Goal: Find specific page/section: Find specific page/section

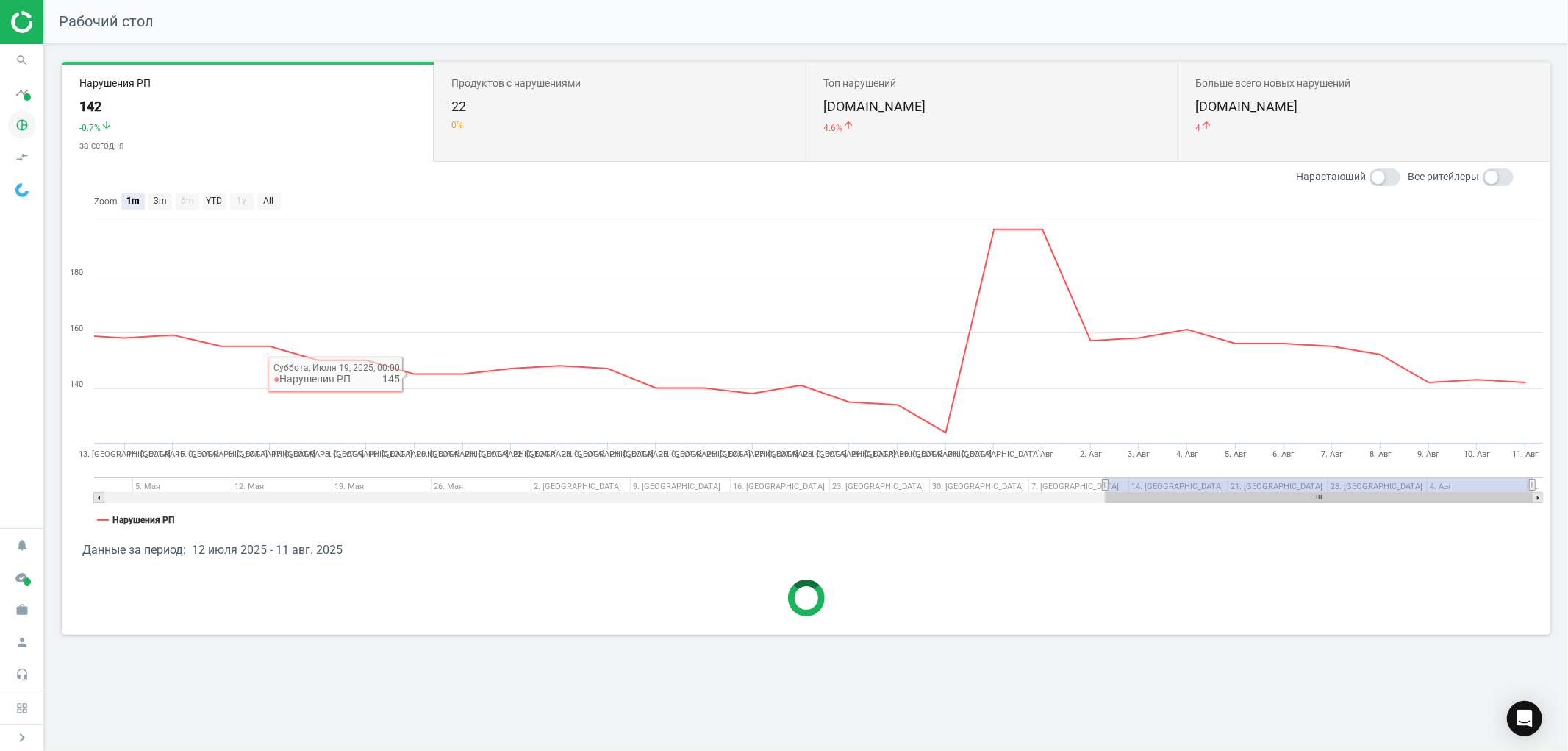
click at [24, 129] on icon "pie_chart_outlined" at bounding box center [22, 125] width 28 height 28
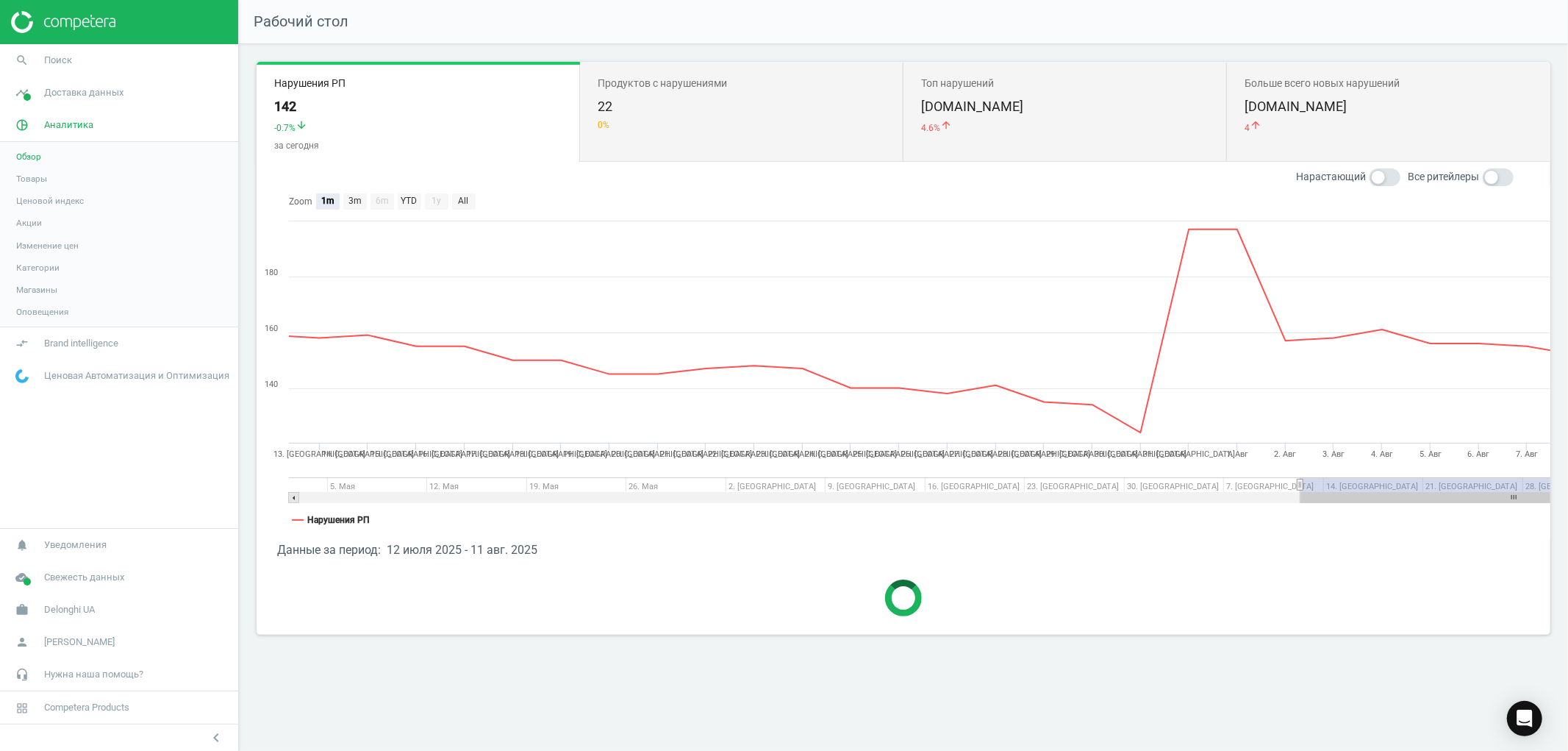
click at [37, 176] on span "Товары" at bounding box center [32, 179] width 31 height 12
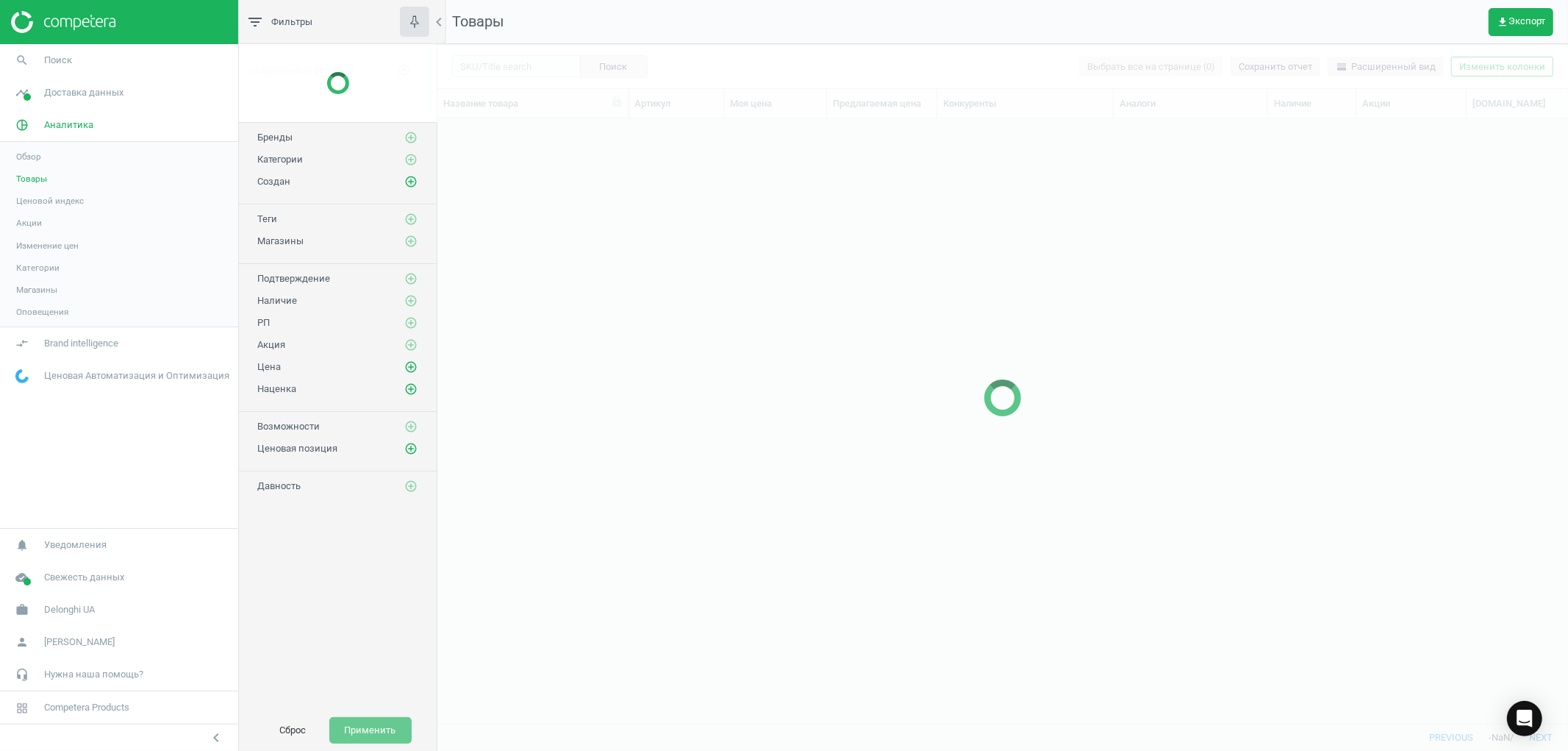
scroll to position [579, 1118]
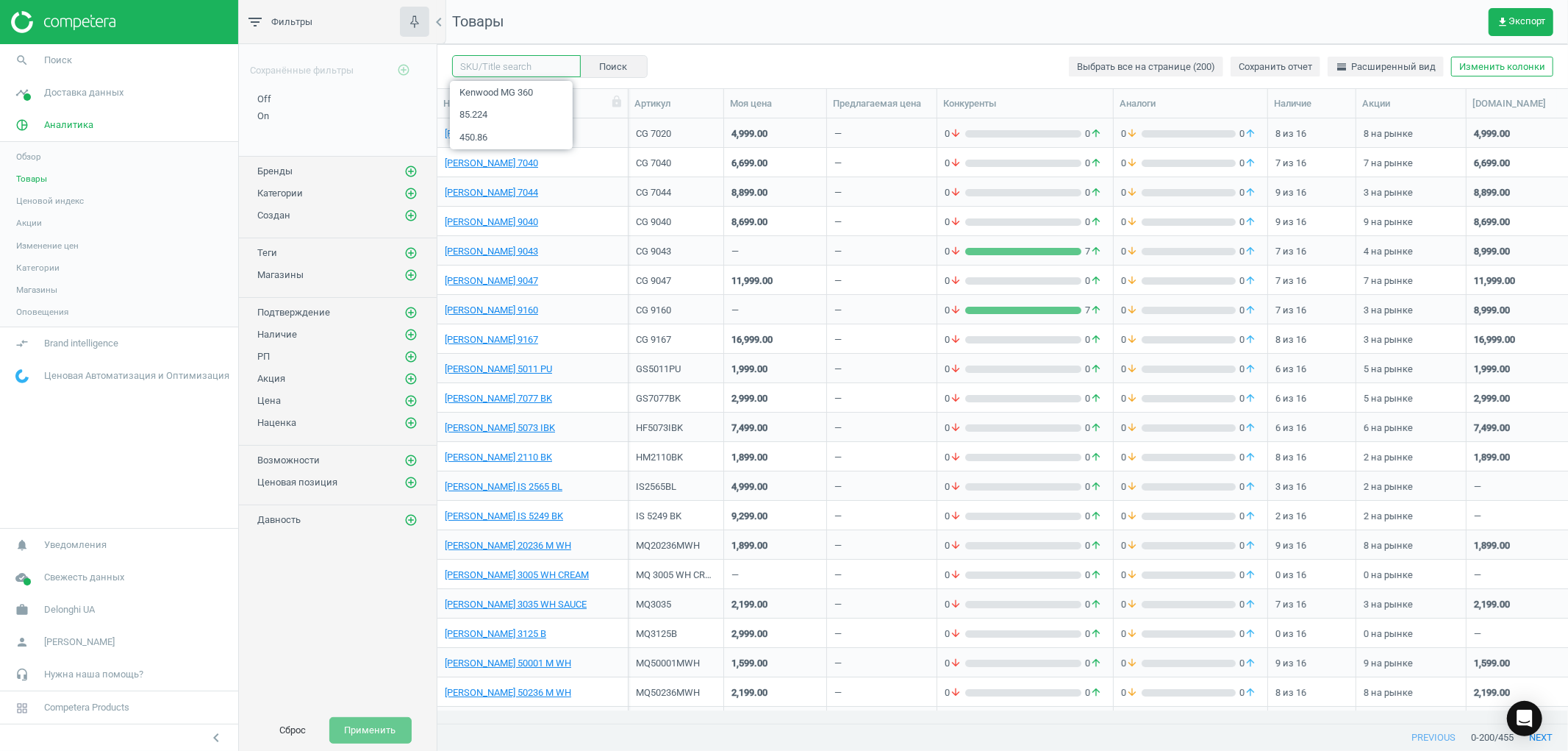
click at [512, 65] on input "text" at bounding box center [516, 66] width 129 height 22
type input "380.95"
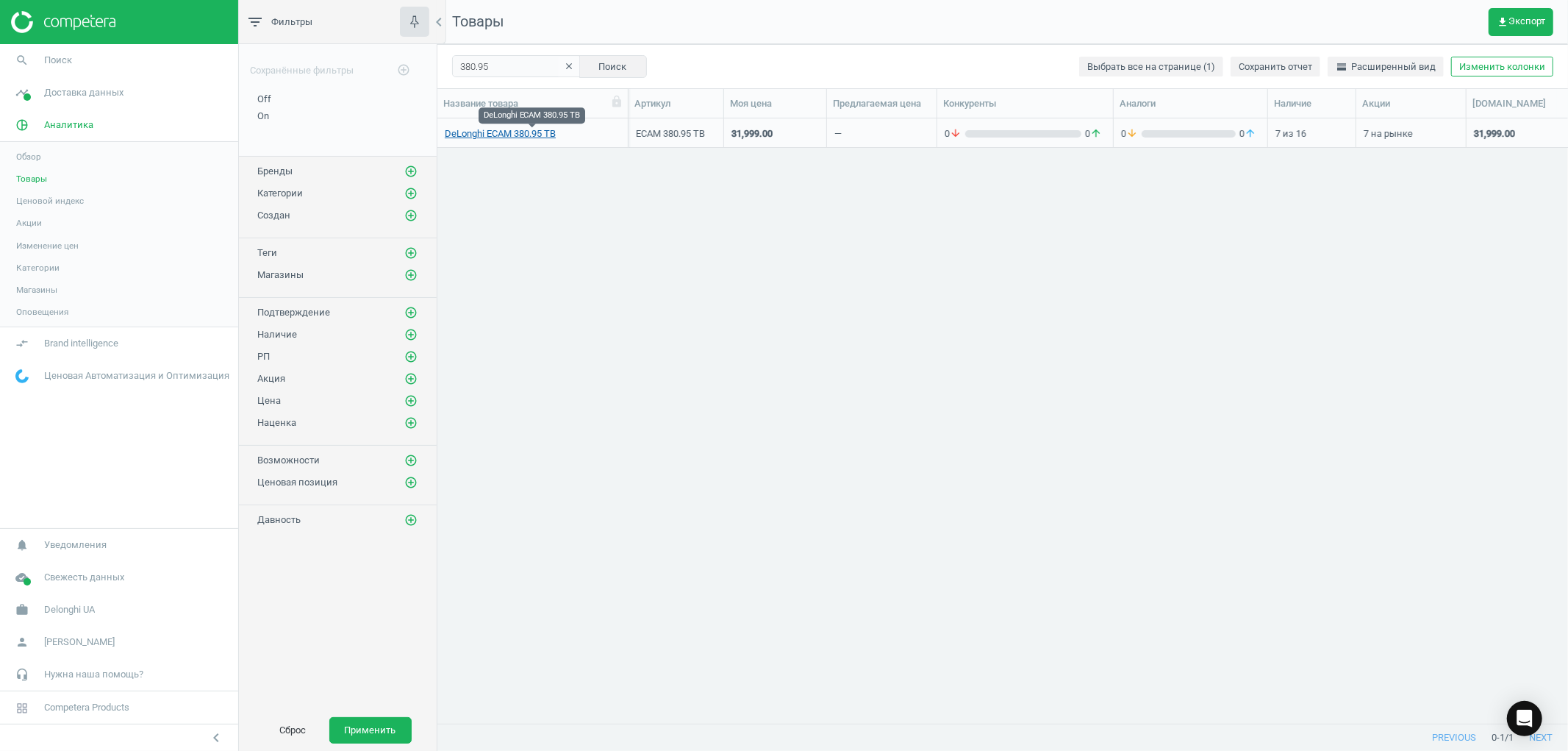
click at [505, 138] on link "DeLonghi ECAM 380.95 TB" at bounding box center [501, 133] width 111 height 13
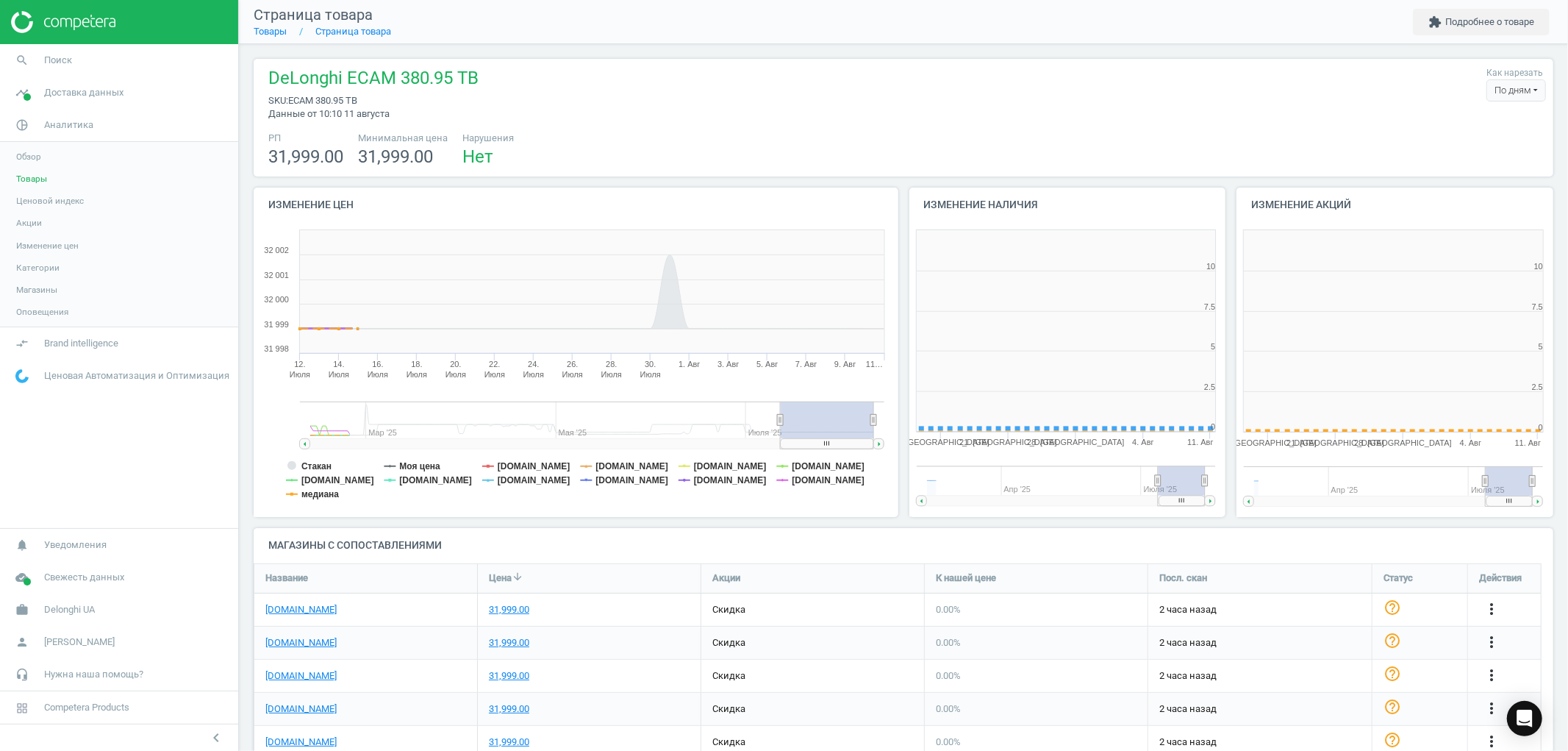
scroll to position [320, 340]
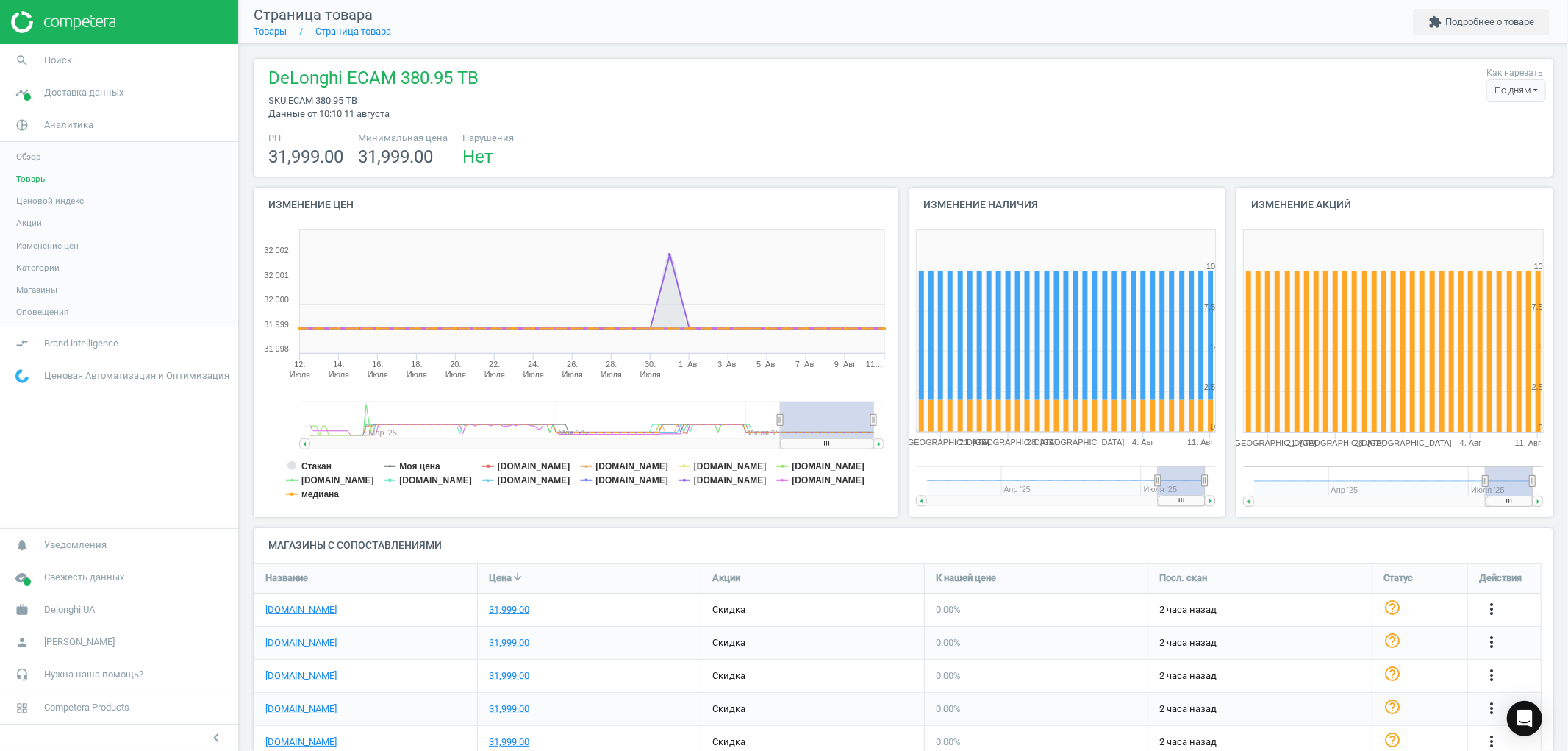
click at [41, 181] on span "Товары" at bounding box center [32, 179] width 31 height 12
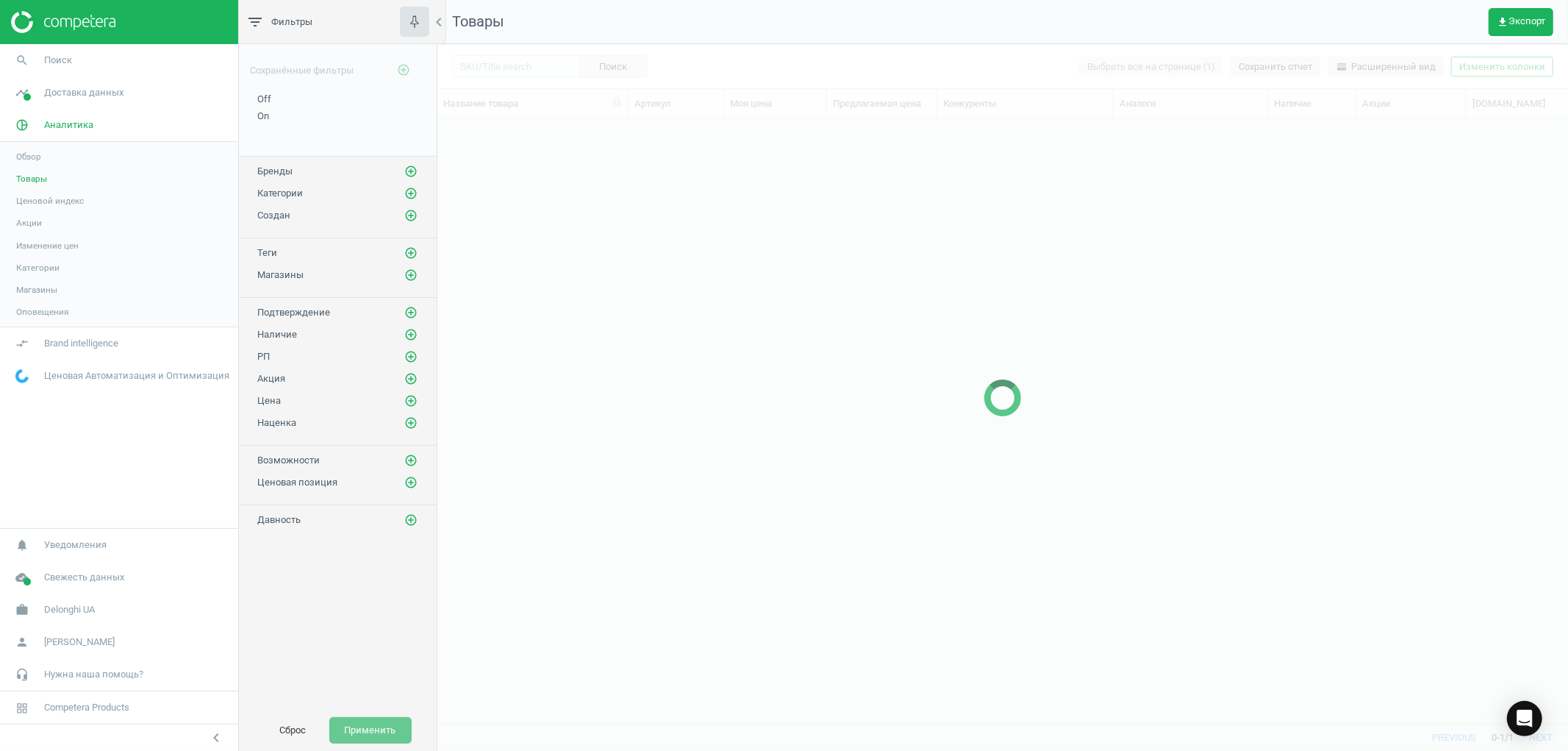
scroll to position [579, 1118]
click at [505, 66] on div at bounding box center [1003, 397] width 1130 height 707
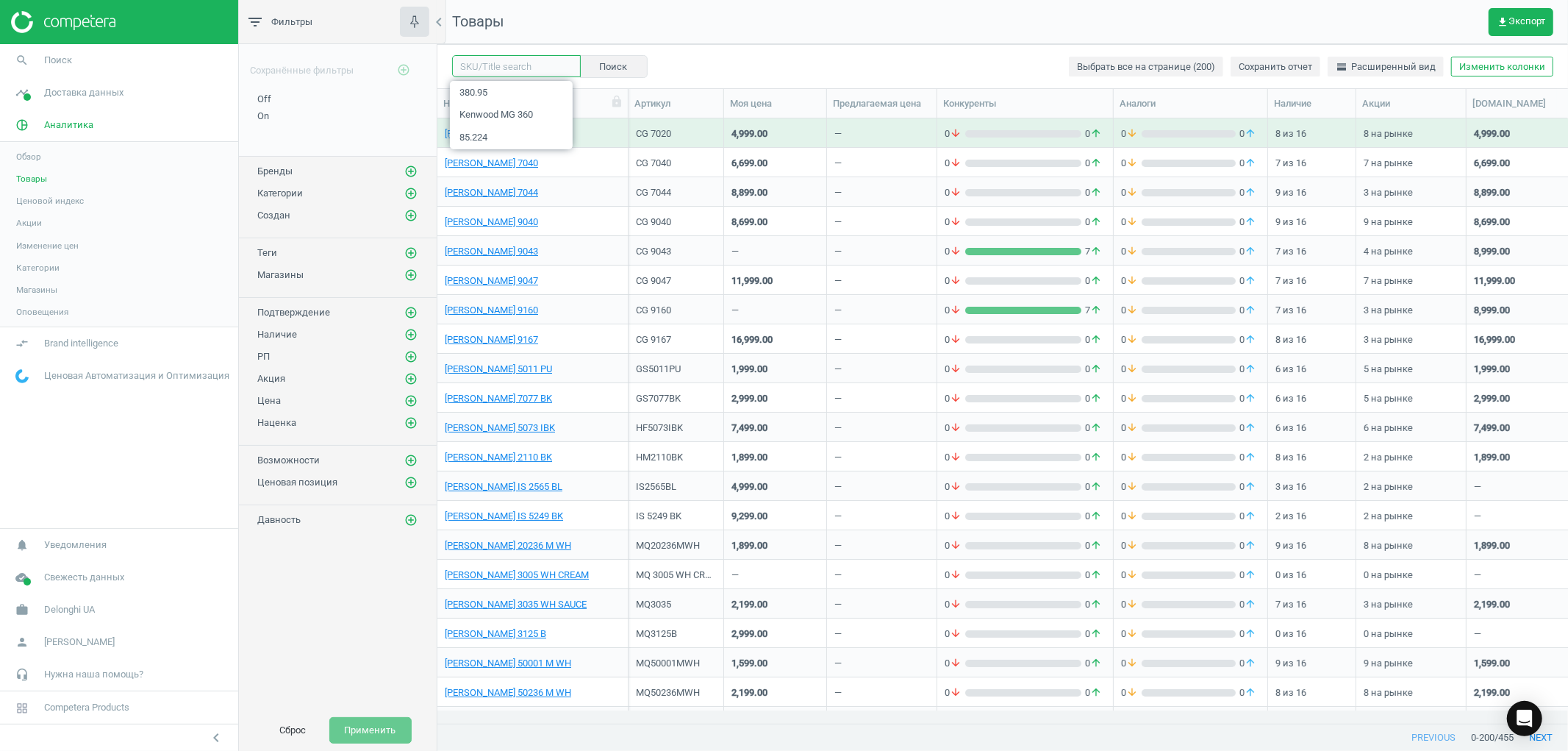
click at [513, 64] on input "text" at bounding box center [516, 66] width 129 height 22
type input "220.80"
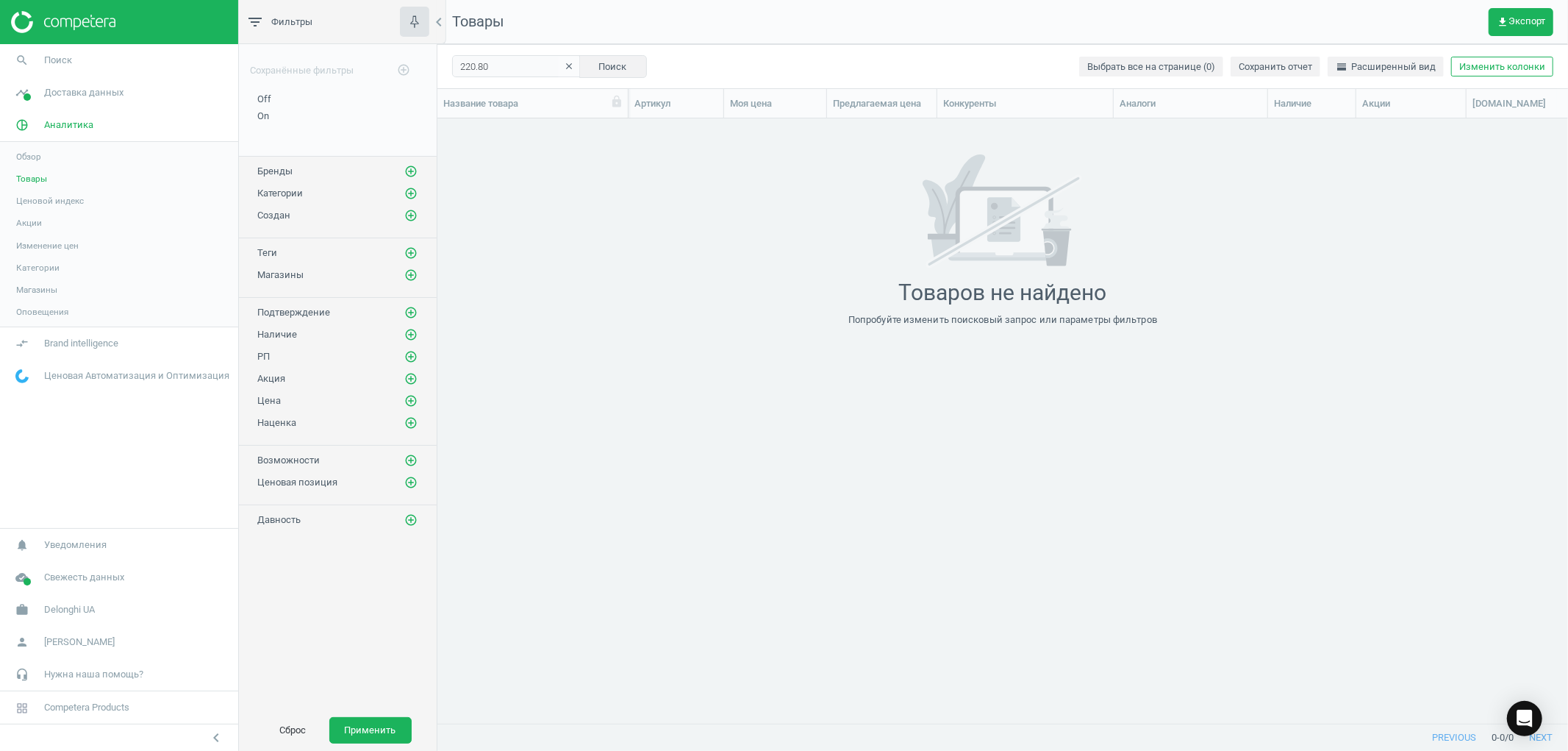
click at [611, 171] on div "Товаров не найдено Попробуйте изменить поисковый запрос или параметры фильтров" at bounding box center [1003, 240] width 1130 height 172
click at [40, 182] on span "Товары" at bounding box center [32, 179] width 31 height 12
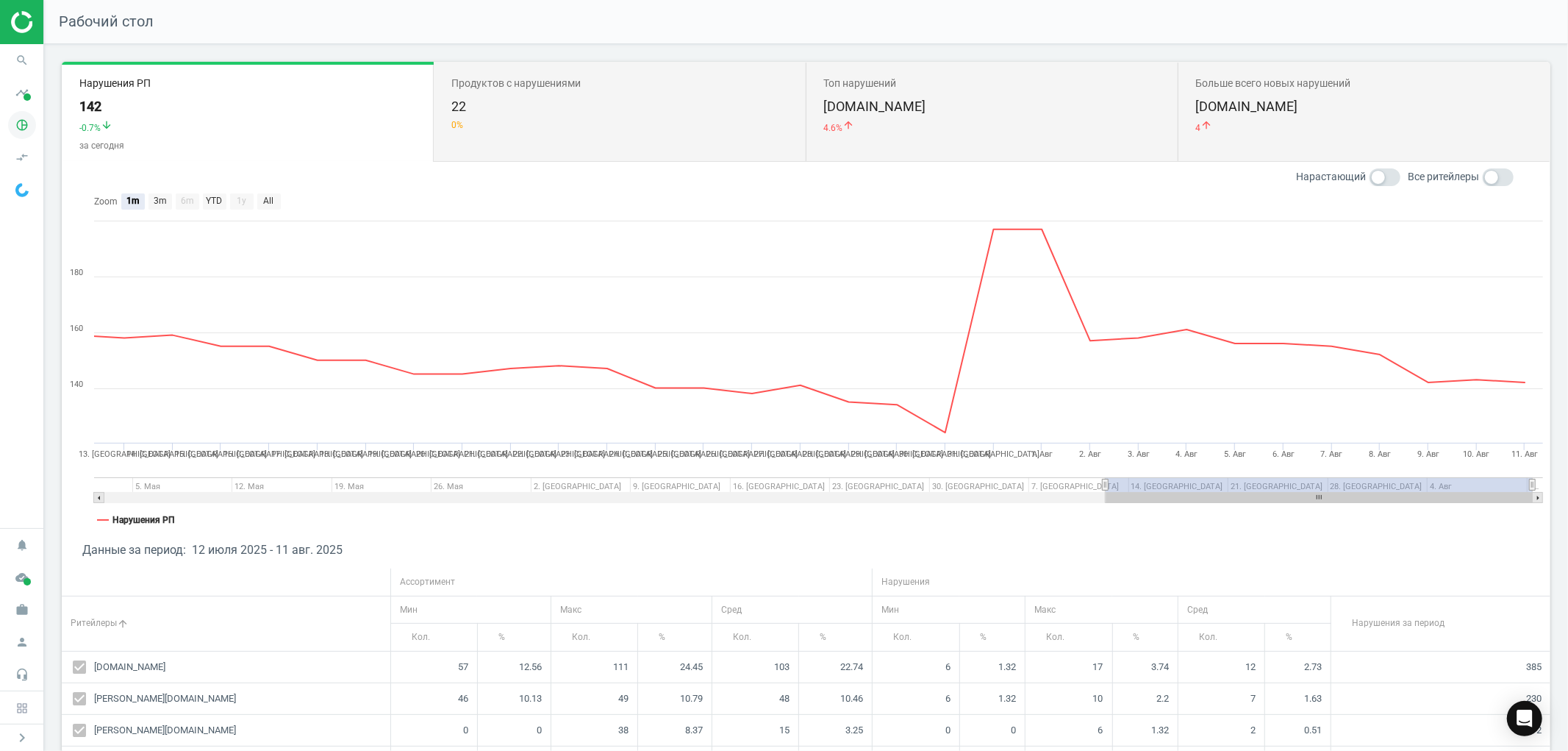
click at [28, 126] on icon "pie_chart_outlined" at bounding box center [22, 125] width 28 height 28
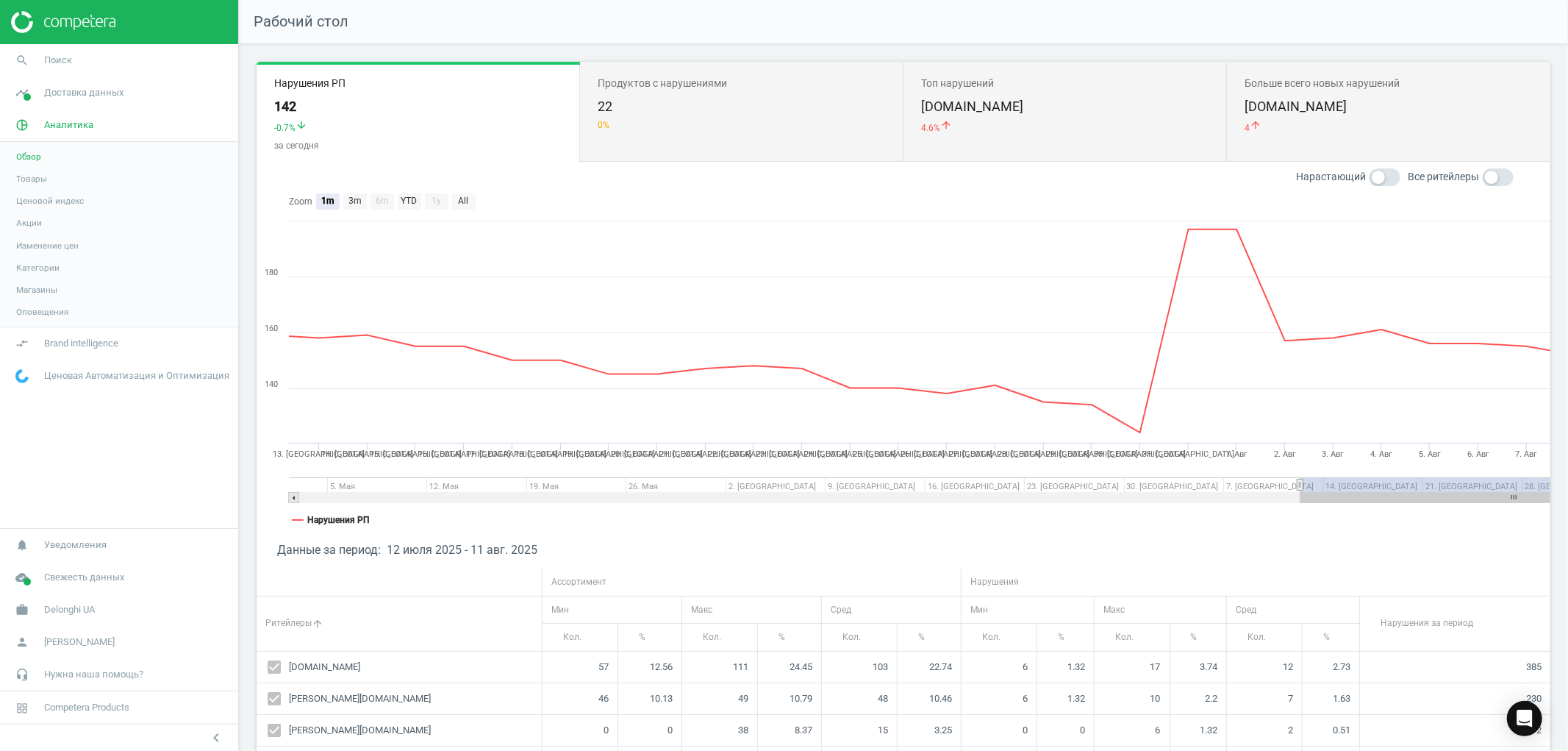
click at [35, 181] on span "Товары" at bounding box center [32, 179] width 31 height 12
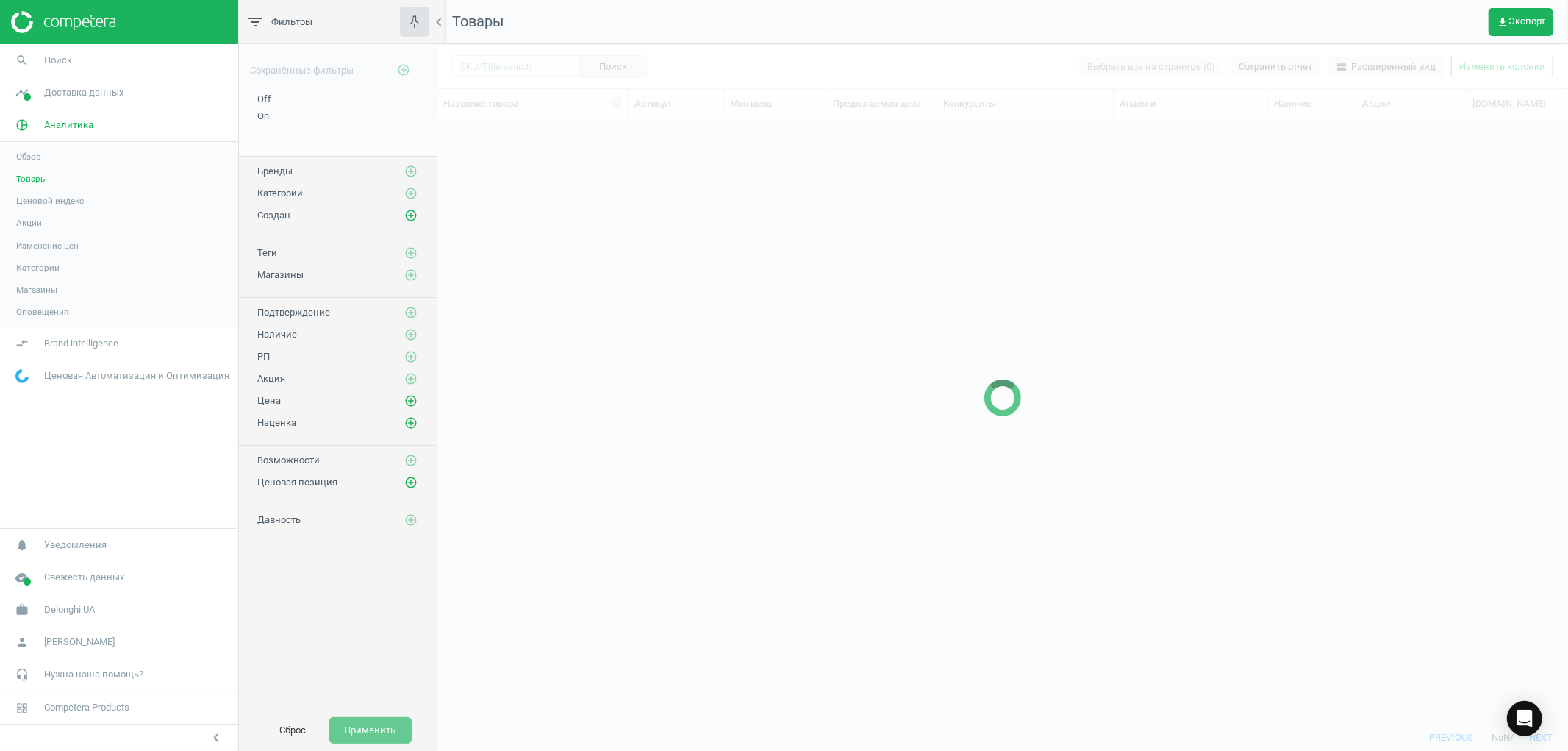
scroll to position [579, 1118]
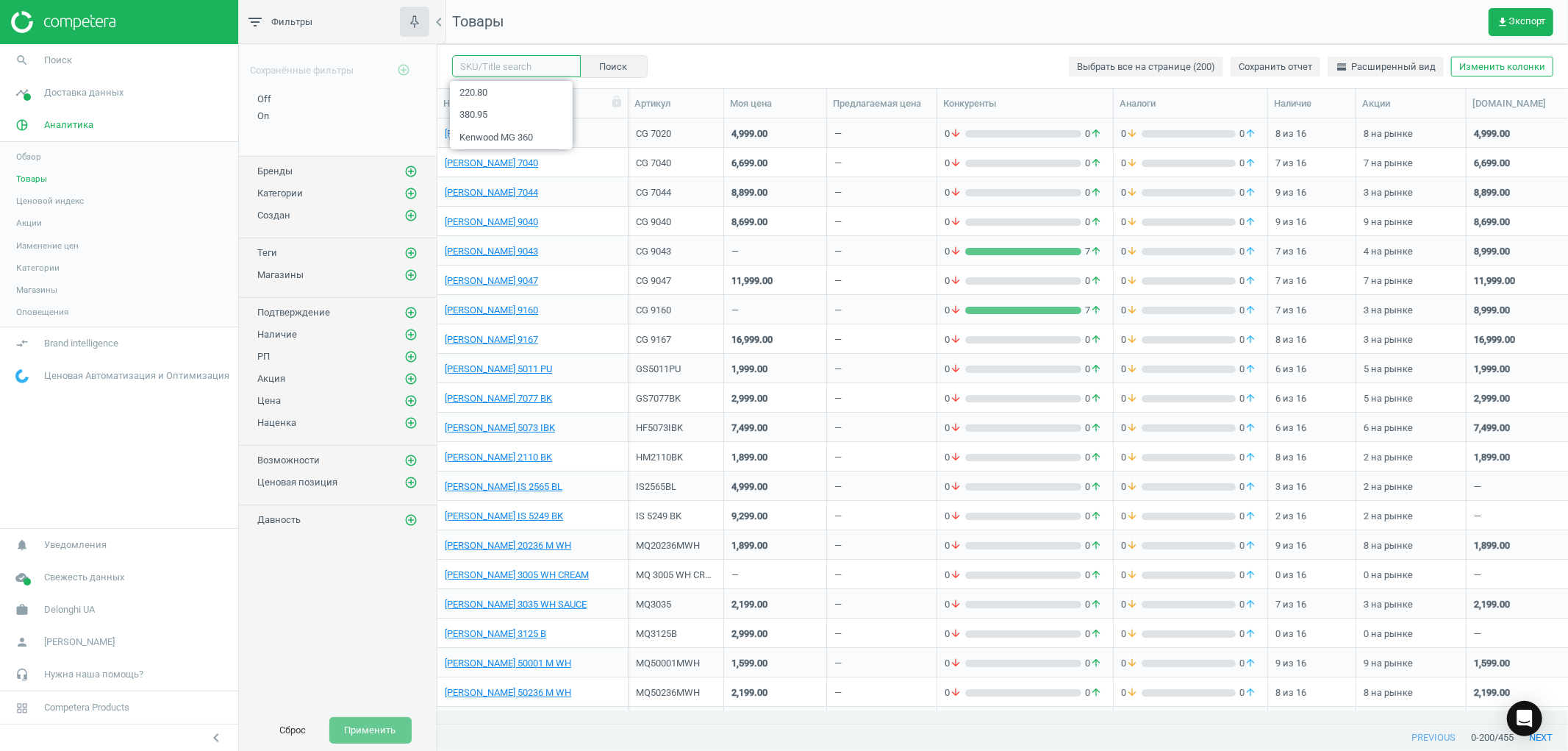
click at [518, 62] on input "text" at bounding box center [516, 66] width 129 height 22
type input "320.60"
